Goal: Purchase product/service

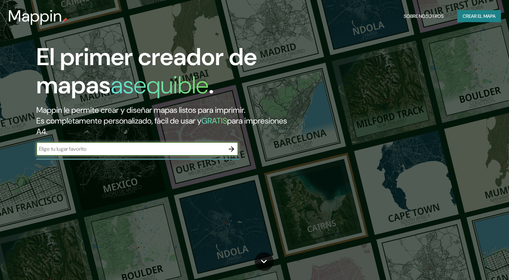
click at [168, 150] on input "text" at bounding box center [130, 149] width 188 height 8
type input "[GEOGRAPHIC_DATA]"
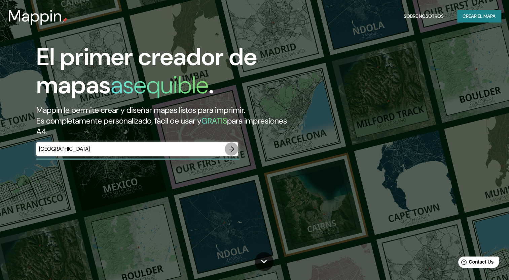
click at [231, 147] on icon "button" at bounding box center [231, 149] width 8 height 8
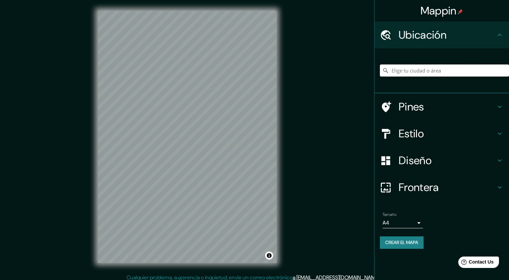
click at [398, 72] on input "Elige tu ciudad o área" at bounding box center [444, 71] width 129 height 12
click at [416, 72] on input "Bootawa, [GEOGRAPHIC_DATA], [GEOGRAPHIC_DATA]" at bounding box center [444, 71] width 129 height 12
drag, startPoint x: 399, startPoint y: 71, endPoint x: 497, endPoint y: 72, distance: 98.2
click at [497, 72] on input "Bootawa, [GEOGRAPHIC_DATA], [GEOGRAPHIC_DATA]" at bounding box center [444, 71] width 129 height 12
type input "[GEOGRAPHIC_DATA], [GEOGRAPHIC_DATA]"
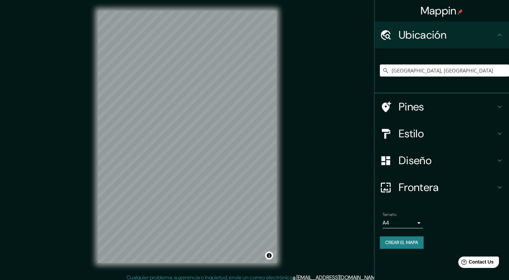
click at [408, 141] on h4 "Estilo" at bounding box center [447, 133] width 97 height 13
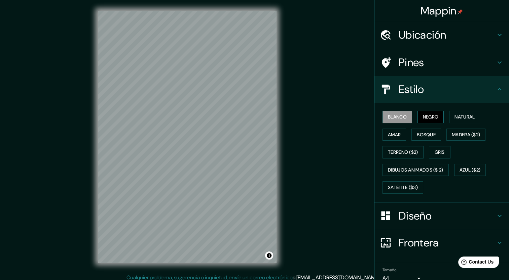
click at [423, 119] on font "Negro" at bounding box center [431, 117] width 16 height 8
